Goal: Task Accomplishment & Management: Use online tool/utility

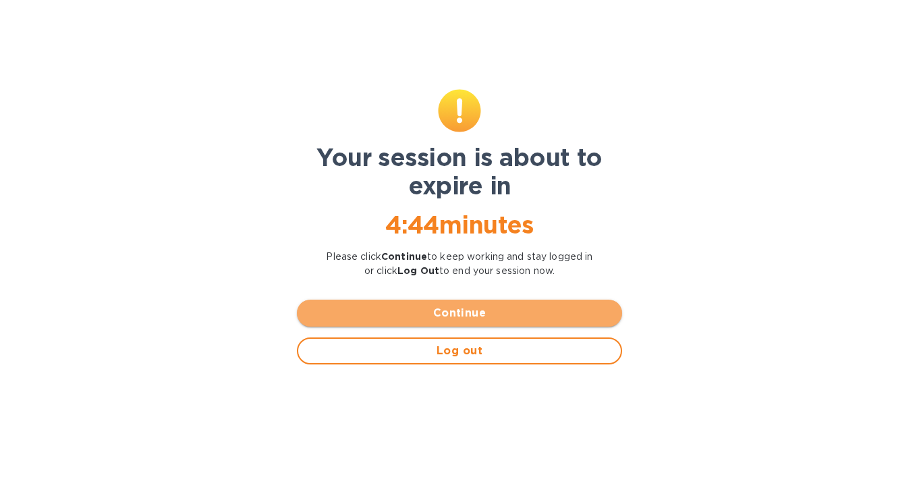
click at [432, 317] on span "Continue" at bounding box center [460, 313] width 304 height 16
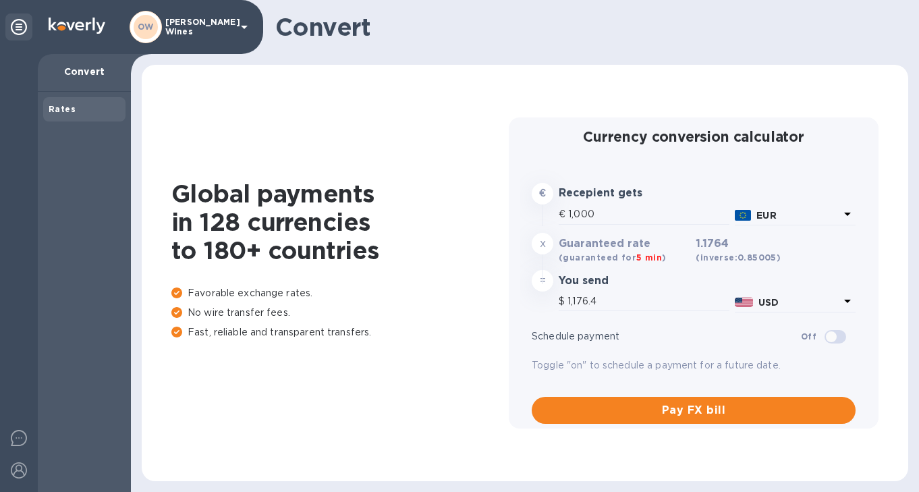
type input "1,176.4"
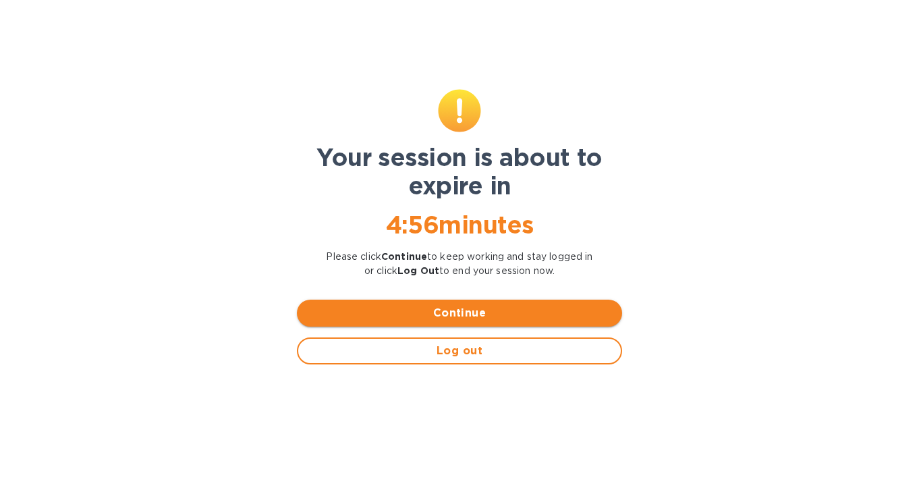
click at [518, 306] on span "Continue" at bounding box center [460, 313] width 304 height 16
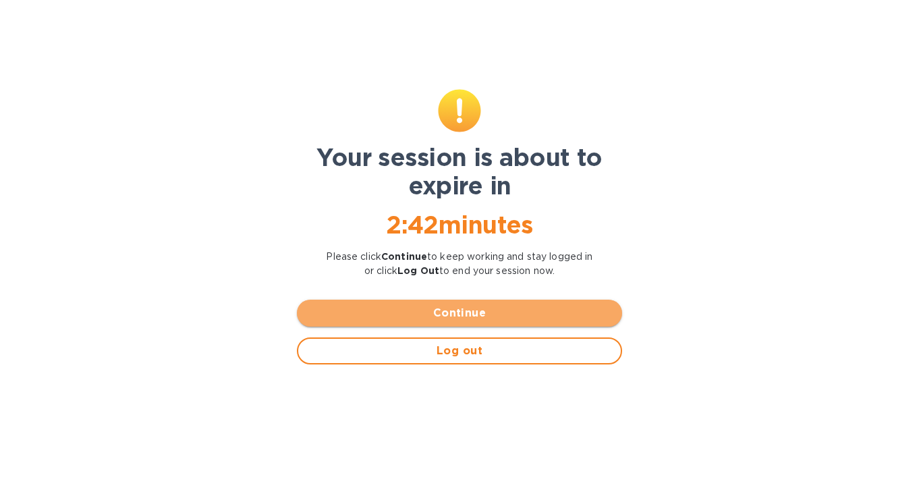
click at [544, 308] on span "Continue" at bounding box center [460, 313] width 304 height 16
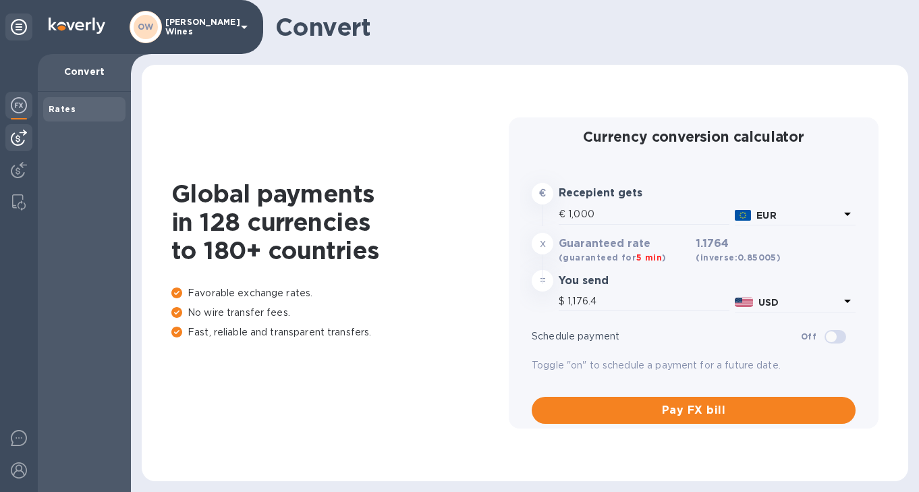
click at [26, 136] on img at bounding box center [19, 138] width 16 height 16
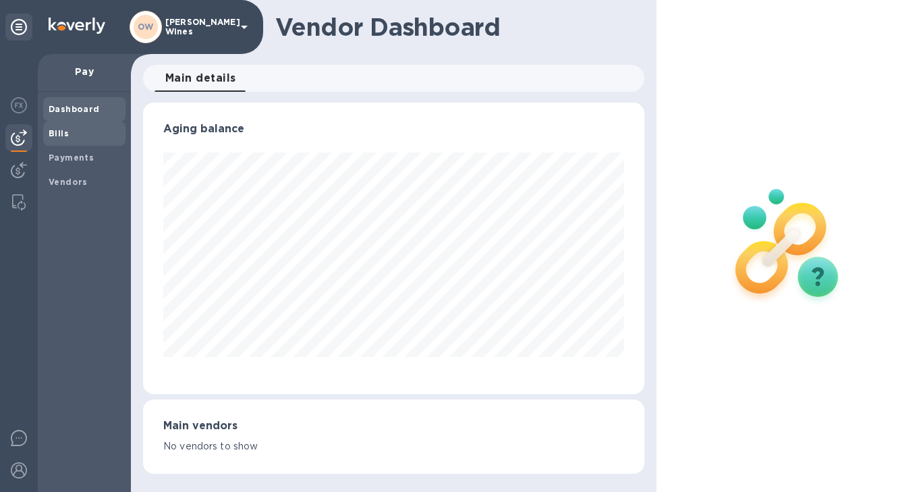
scroll to position [292, 502]
click at [60, 132] on b "Bills" at bounding box center [59, 133] width 20 height 10
